Goal: Task Accomplishment & Management: Manage account settings

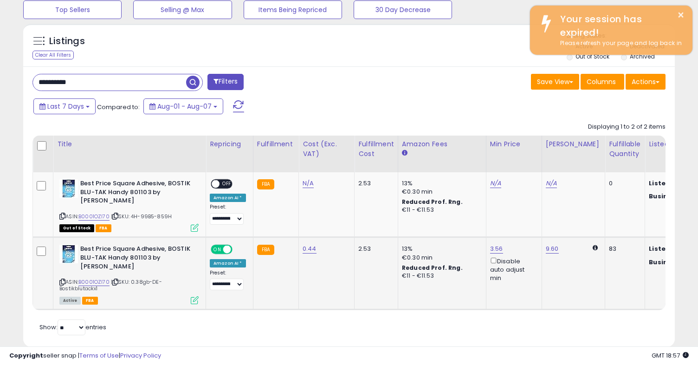
scroll to position [190, 378]
